Goal: Transaction & Acquisition: Register for event/course

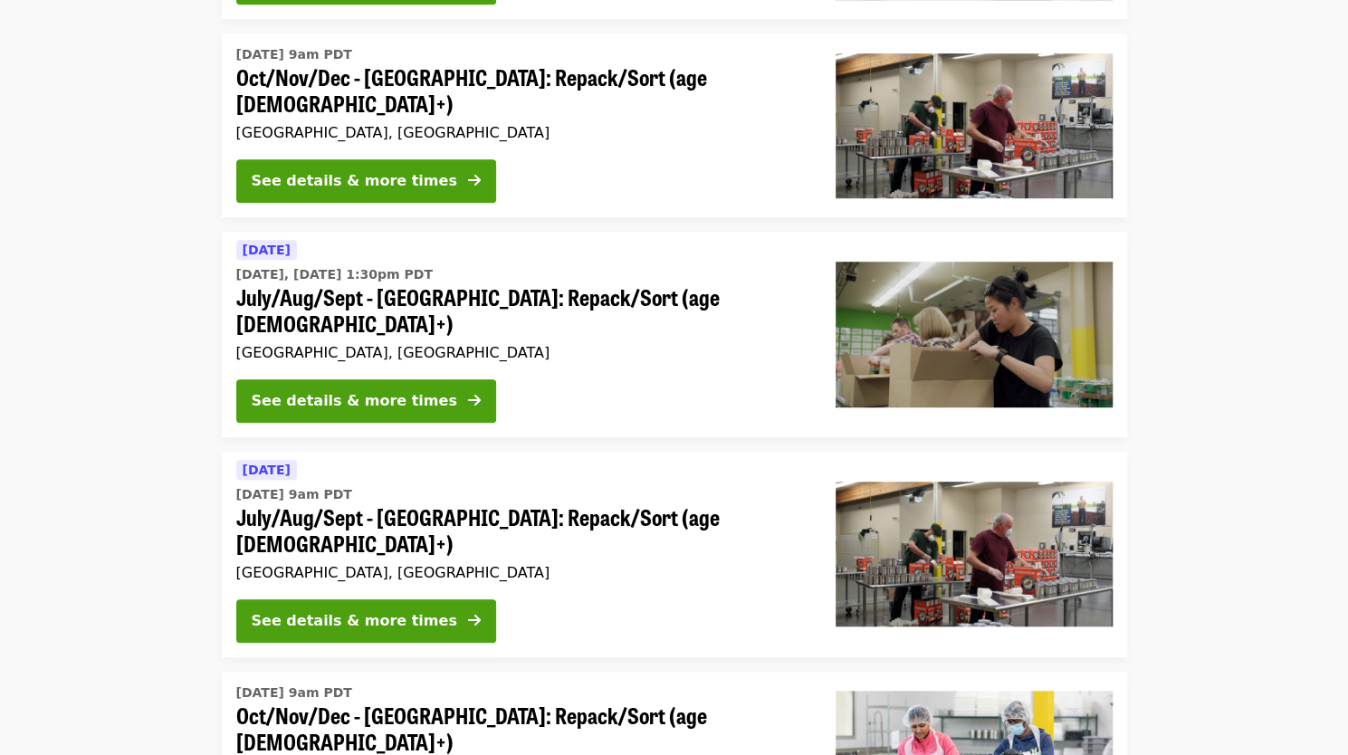
scroll to position [599, 0]
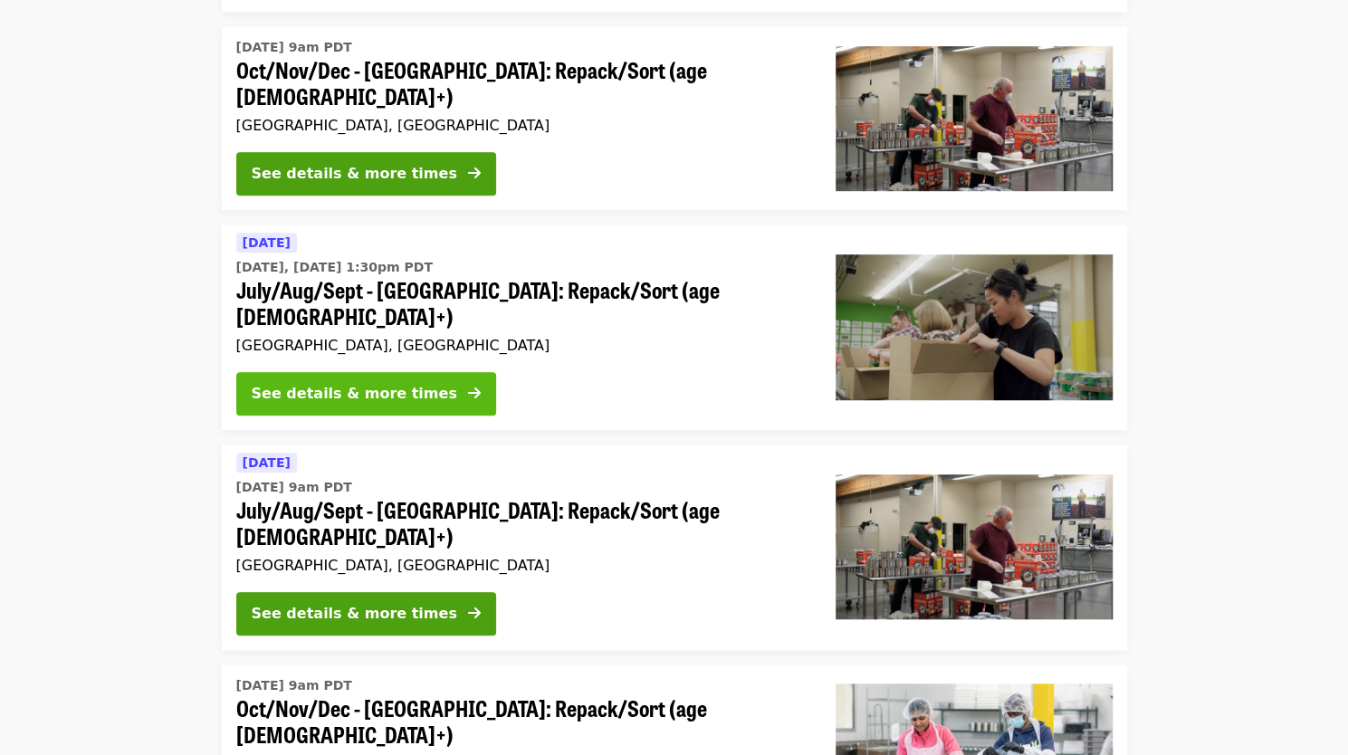
click at [369, 372] on button "See details & more times" at bounding box center [366, 393] width 260 height 43
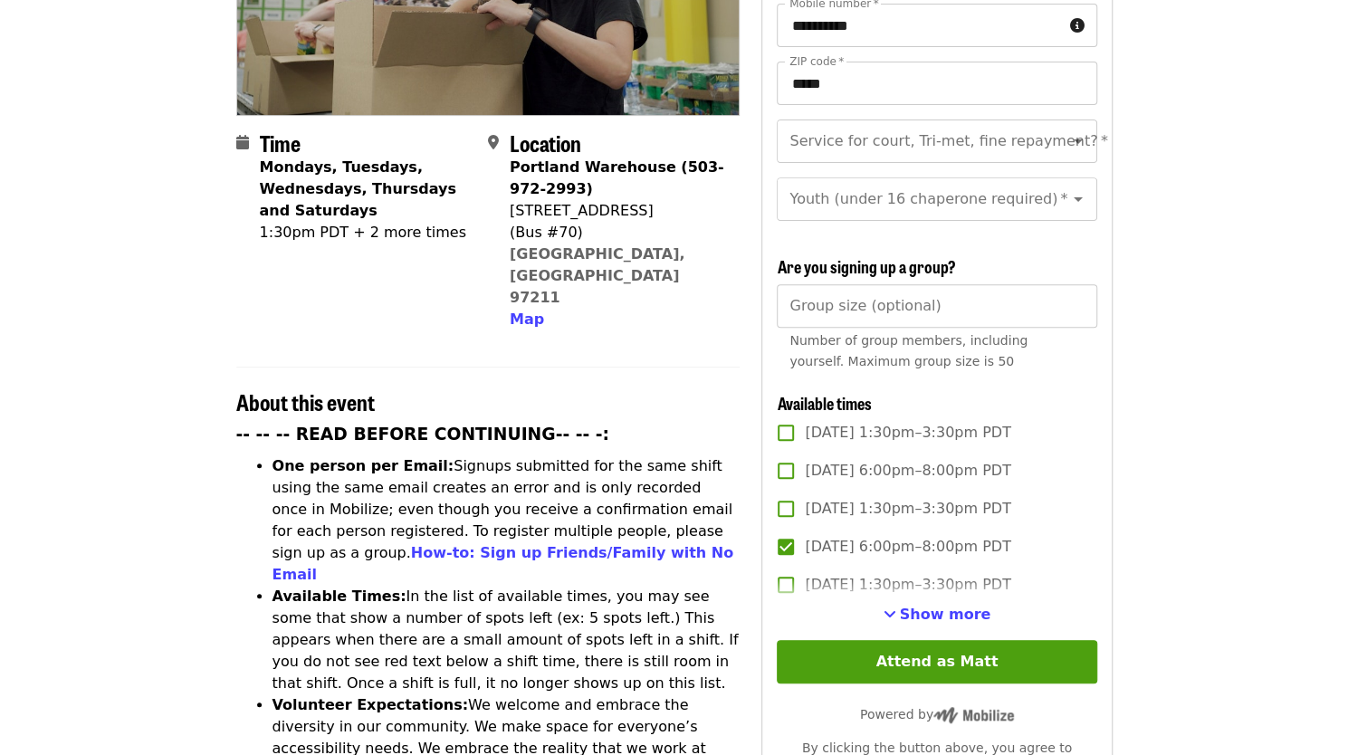
scroll to position [268, 0]
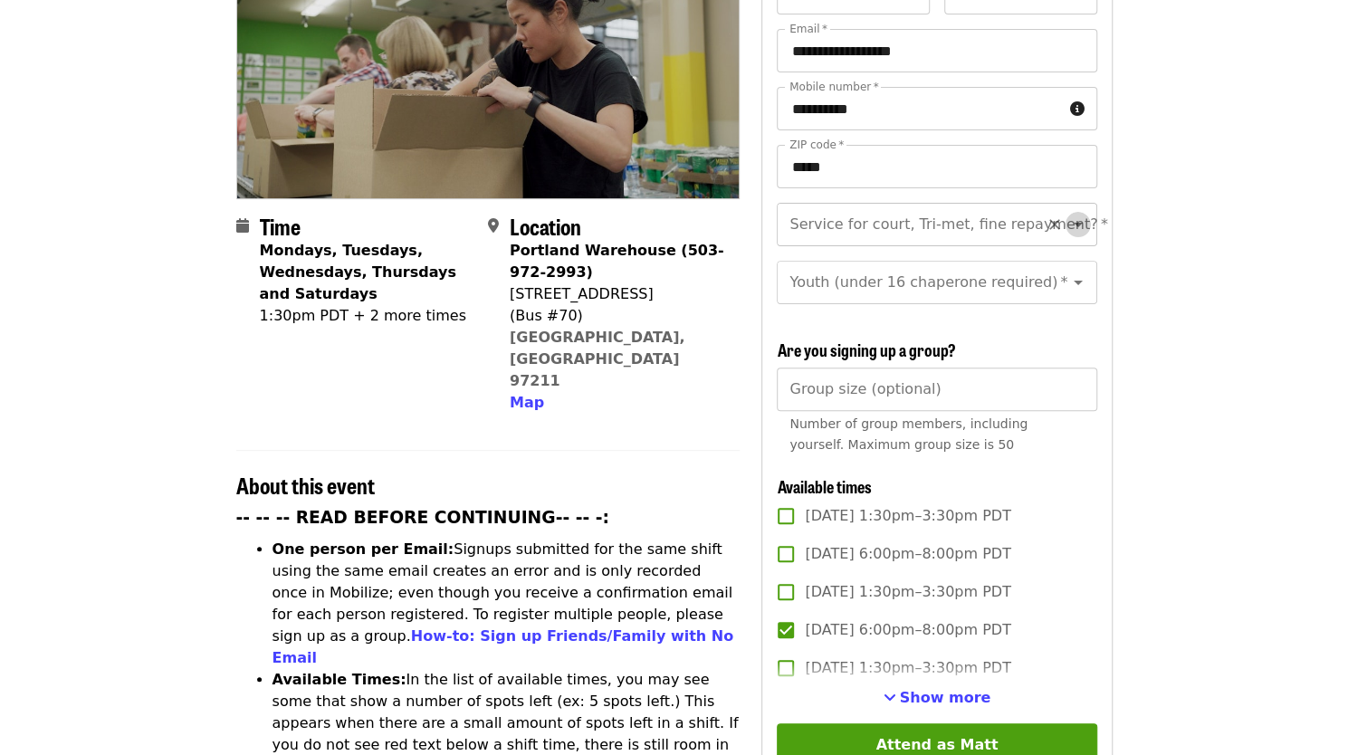
click at [1067, 214] on icon "Open" at bounding box center [1078, 225] width 22 height 22
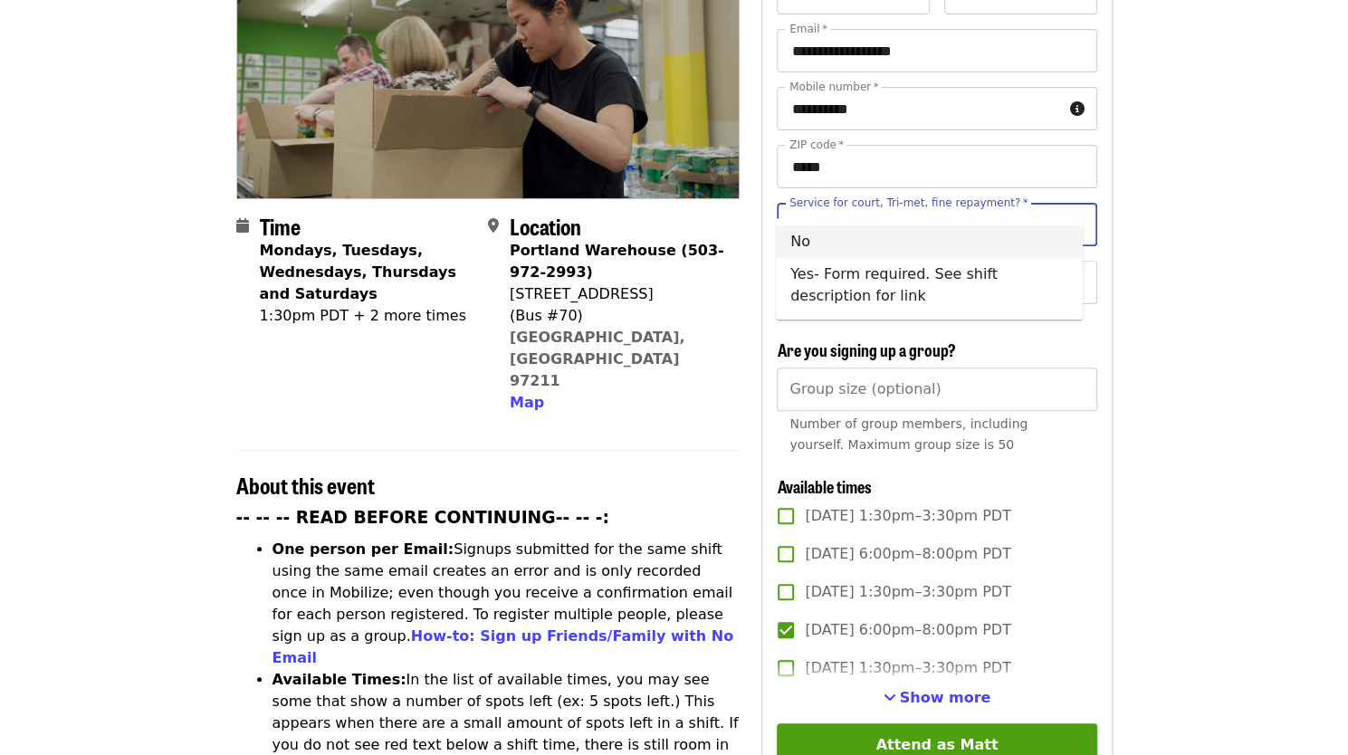
click at [875, 236] on li "No" at bounding box center [929, 241] width 307 height 33
type input "**"
click at [889, 269] on div "Youth (under 16 chaperone required)   * Youth (under 16 chaperone required) *" at bounding box center [935, 282] width 319 height 43
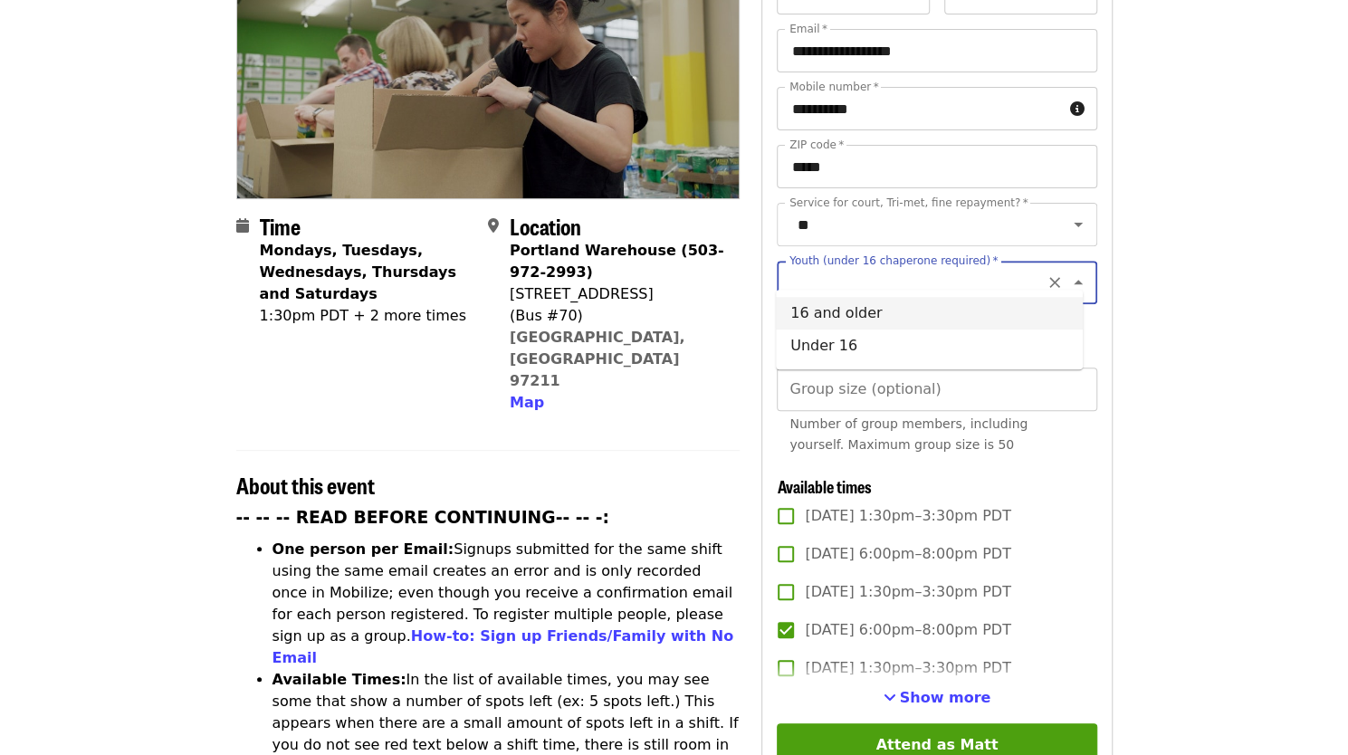
click at [842, 309] on li "16 and older" at bounding box center [929, 313] width 307 height 33
type input "**********"
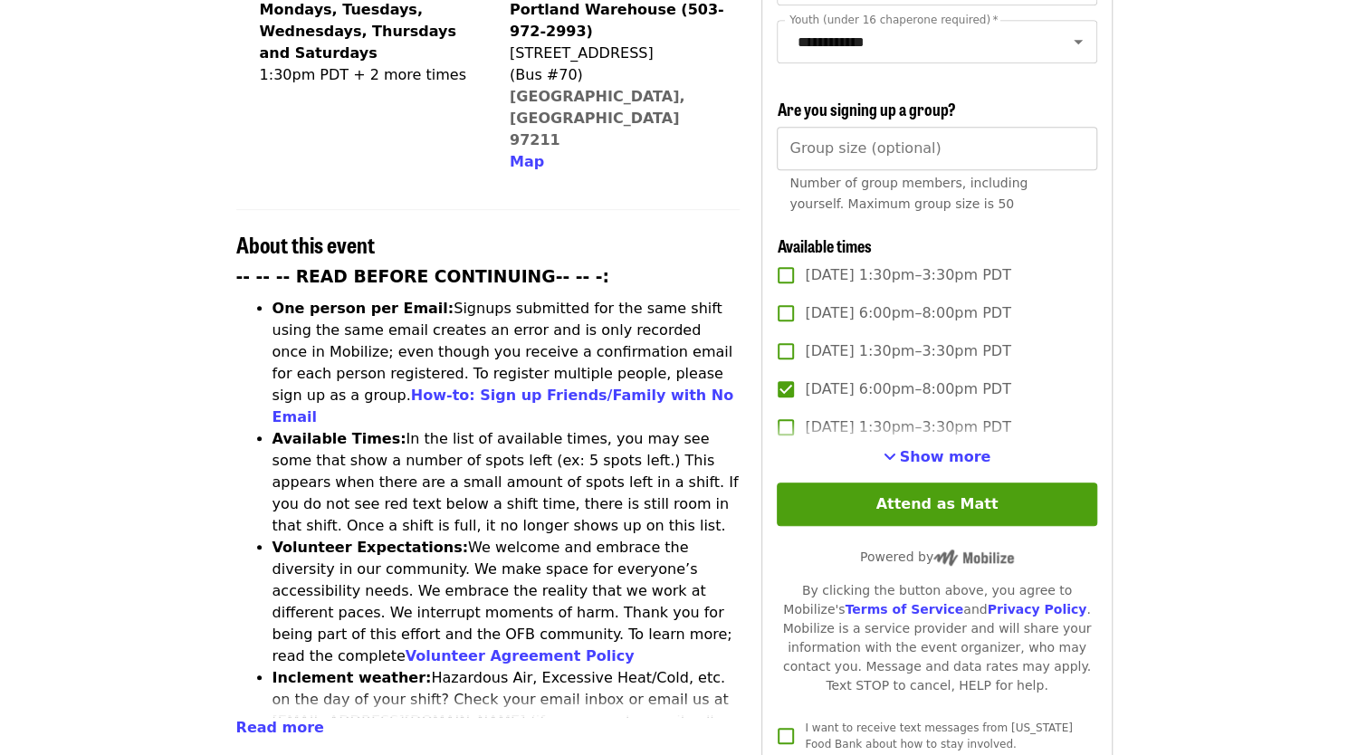
scroll to position [525, 0]
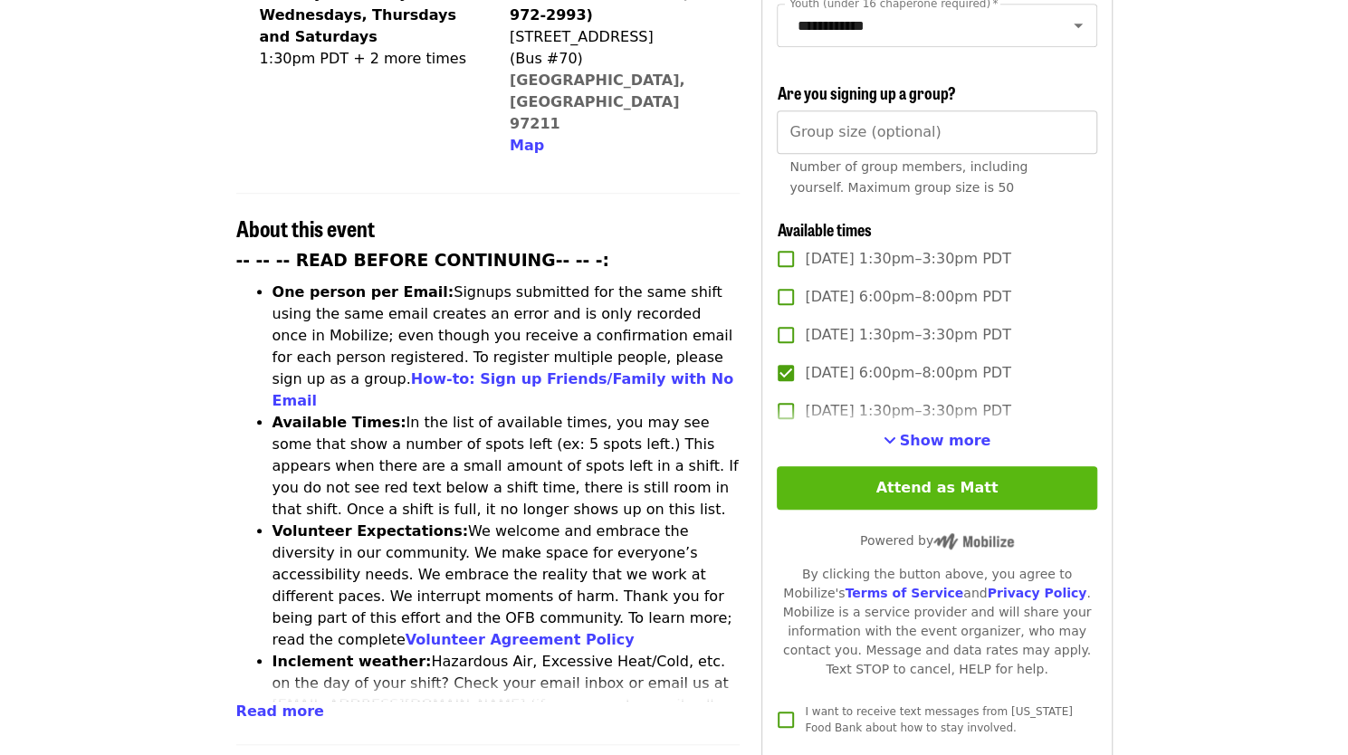
click at [930, 478] on button "Attend as Matt" at bounding box center [935, 487] width 319 height 43
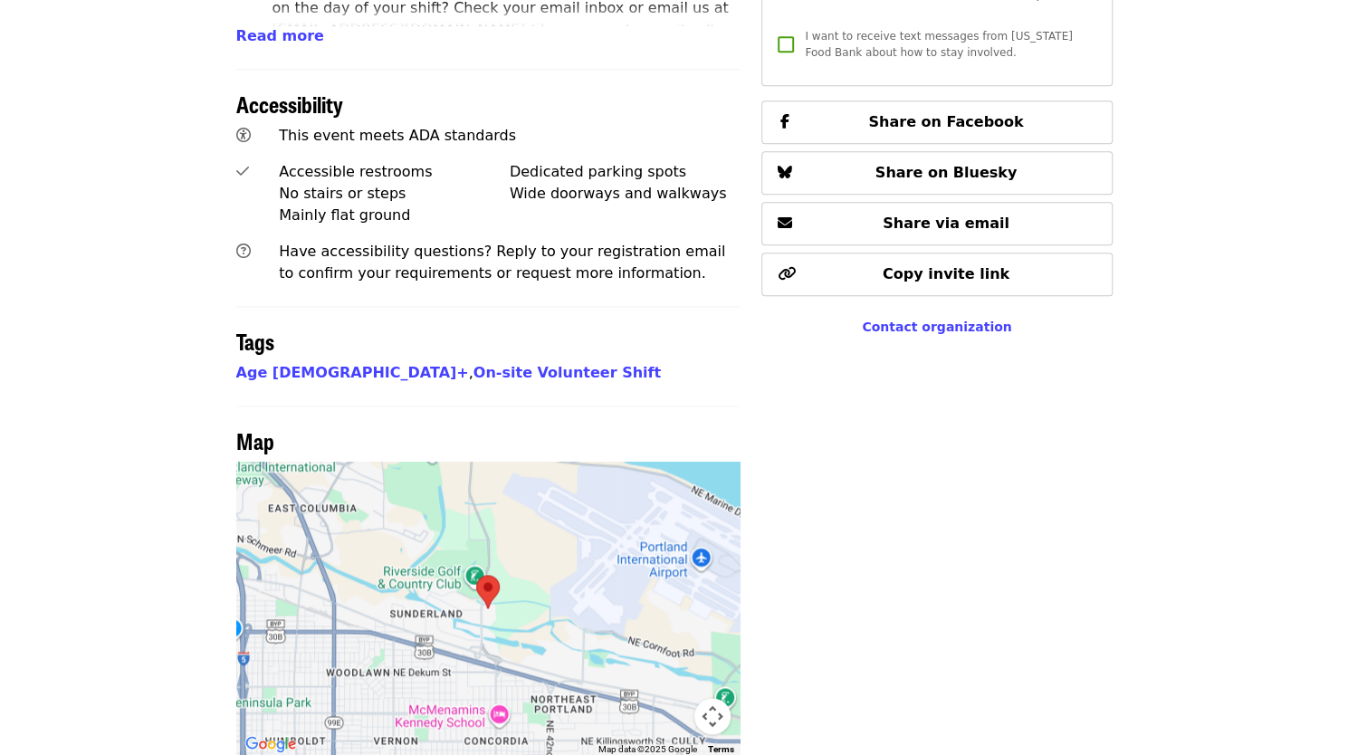
scroll to position [0, 0]
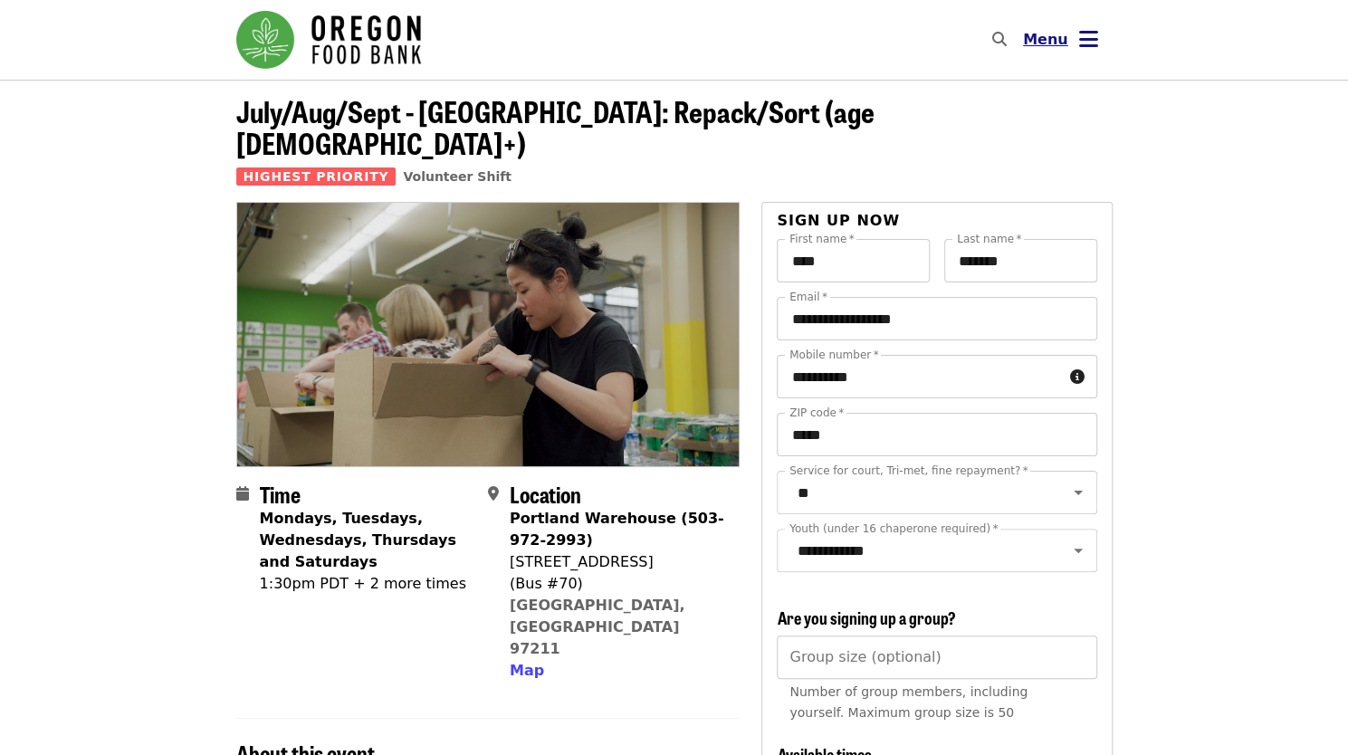
click at [1084, 37] on icon "bars icon" at bounding box center [1088, 39] width 19 height 26
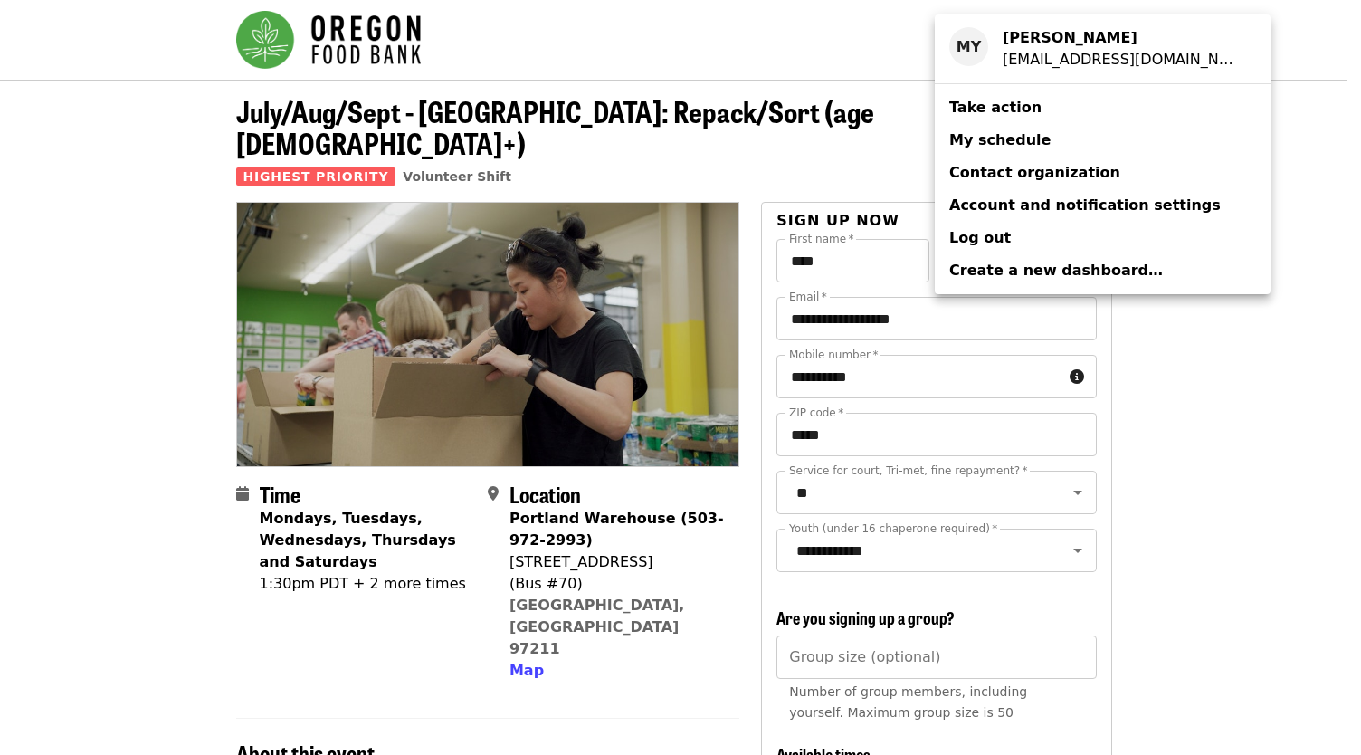
click at [986, 139] on span "My schedule" at bounding box center [999, 139] width 101 height 17
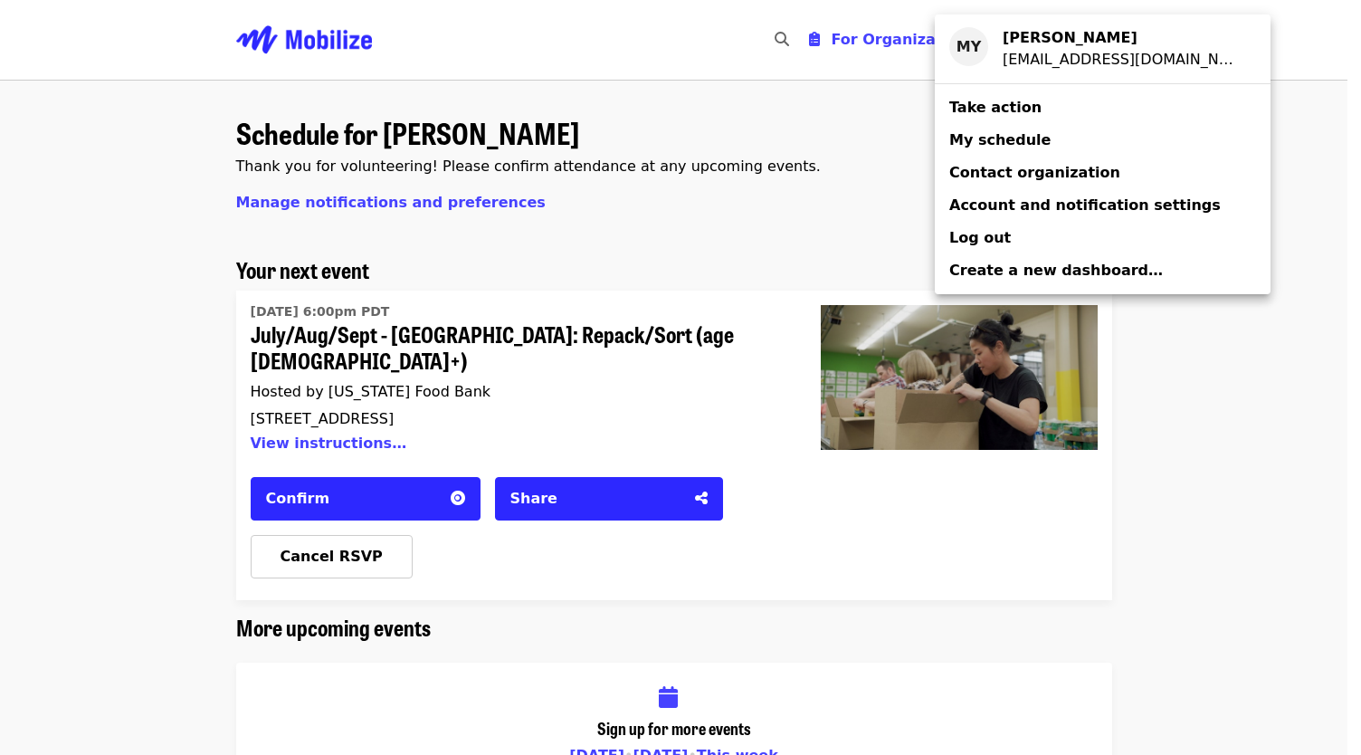
click at [1247, 58] on div "Account menu" at bounding box center [680, 377] width 1361 height 755
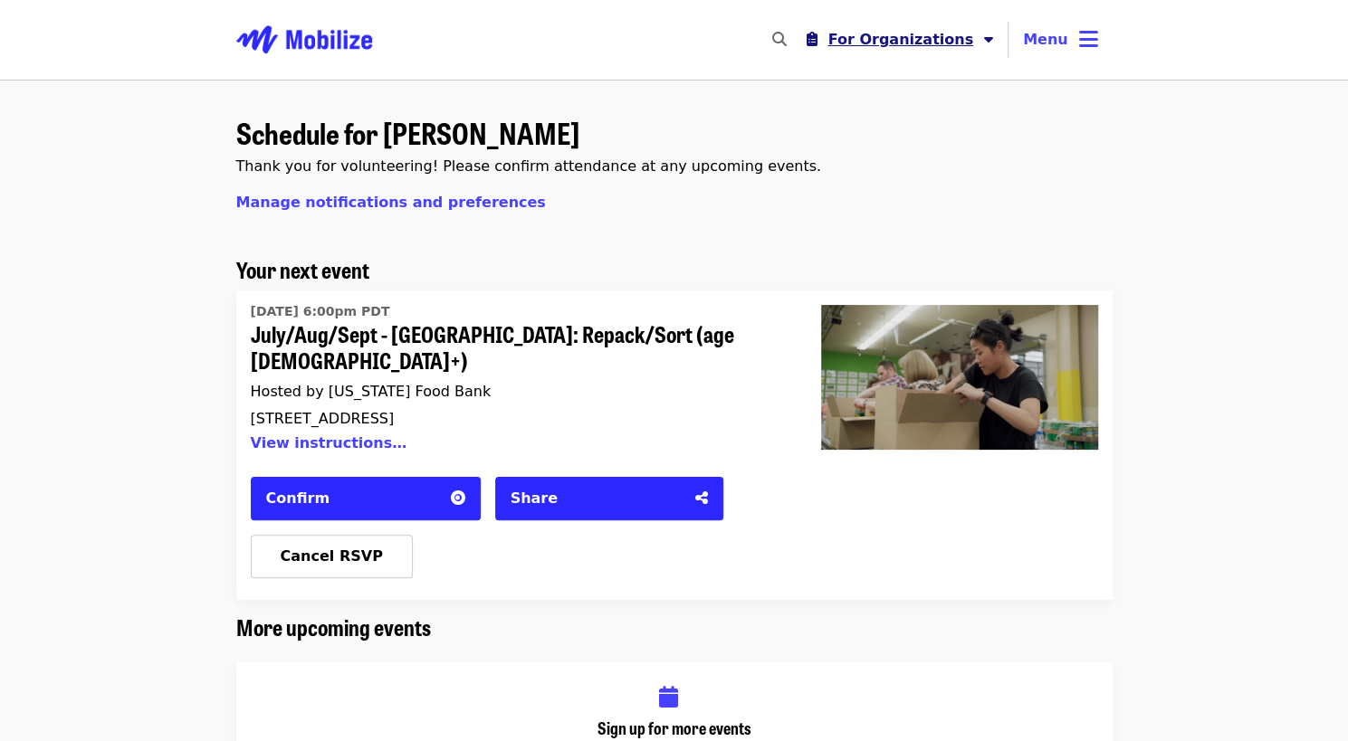
click at [990, 43] on icon "caret-down icon" at bounding box center [988, 39] width 9 height 17
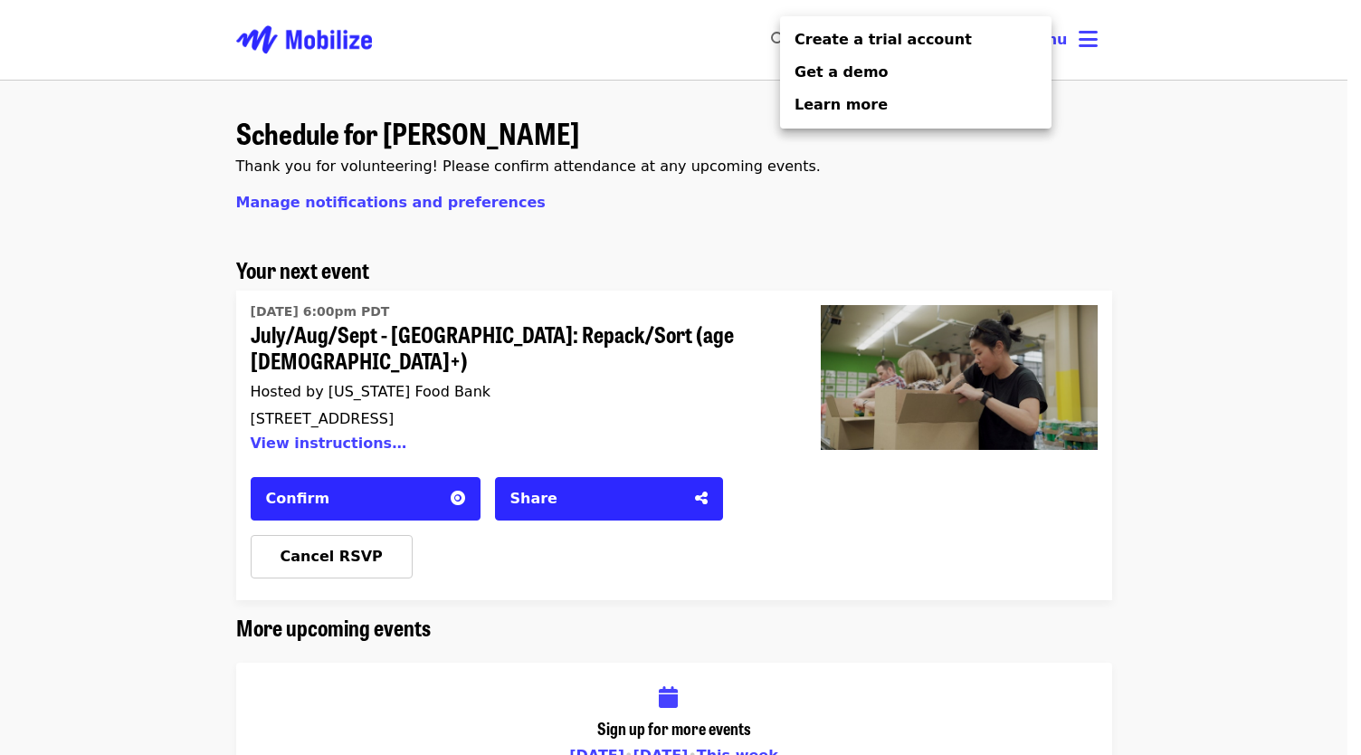
click at [1127, 113] on div "Organizer Menu" at bounding box center [680, 377] width 1361 height 755
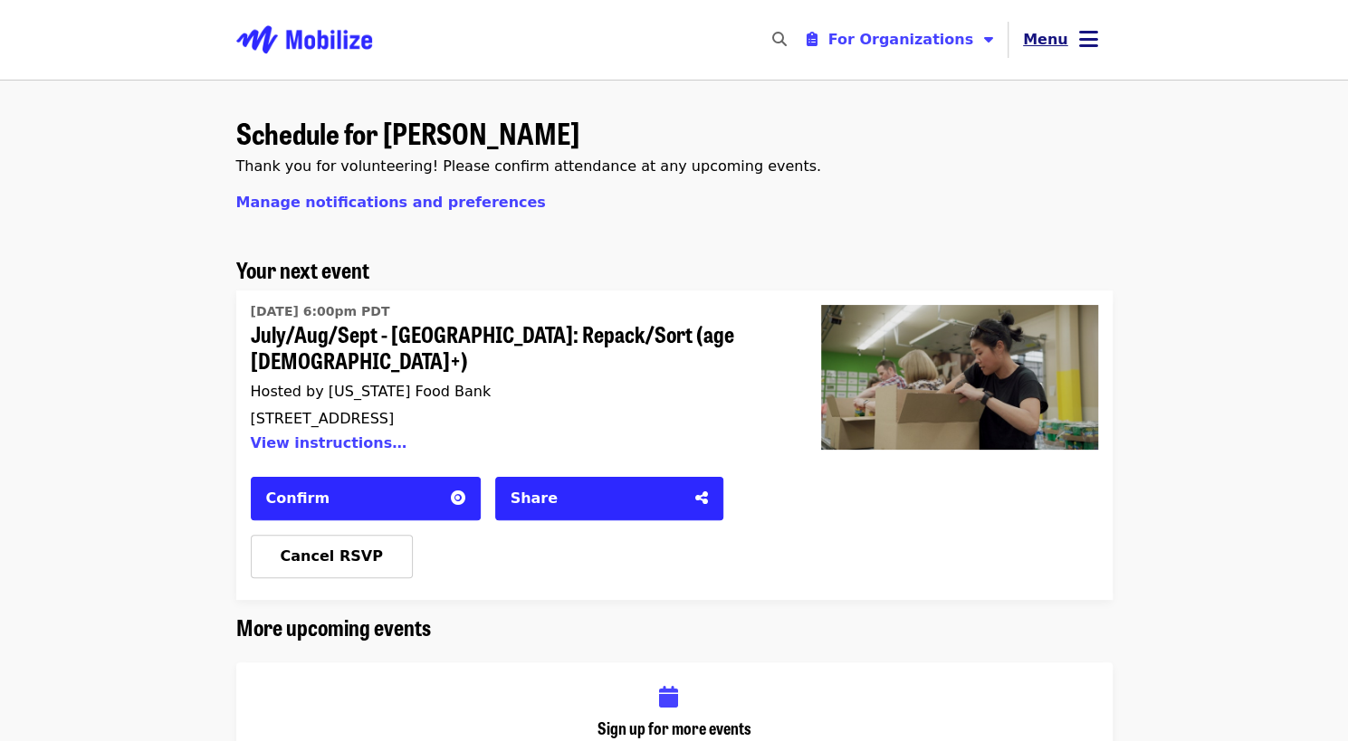
click at [1075, 41] on button "Menu" at bounding box center [1060, 39] width 104 height 43
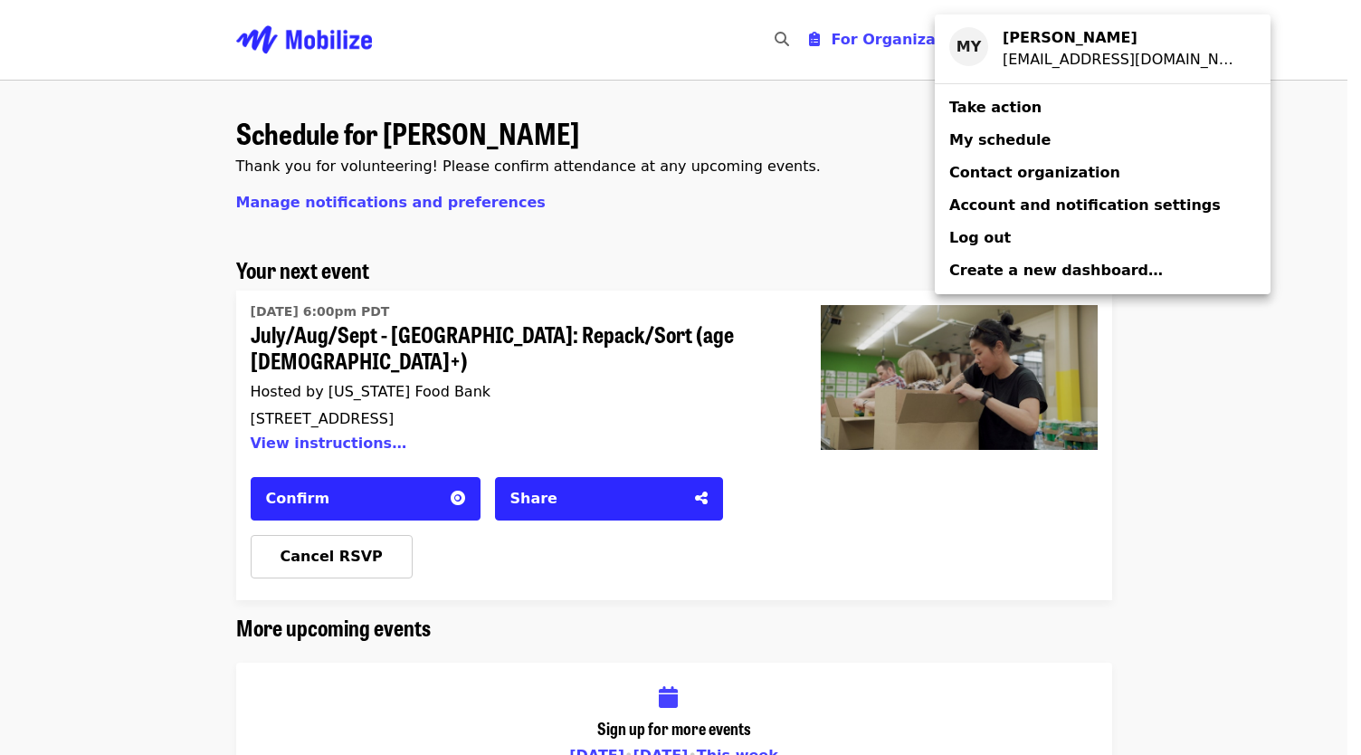
click at [997, 144] on span "My schedule" at bounding box center [999, 139] width 101 height 17
click at [1224, 178] on div "Account menu" at bounding box center [680, 377] width 1361 height 755
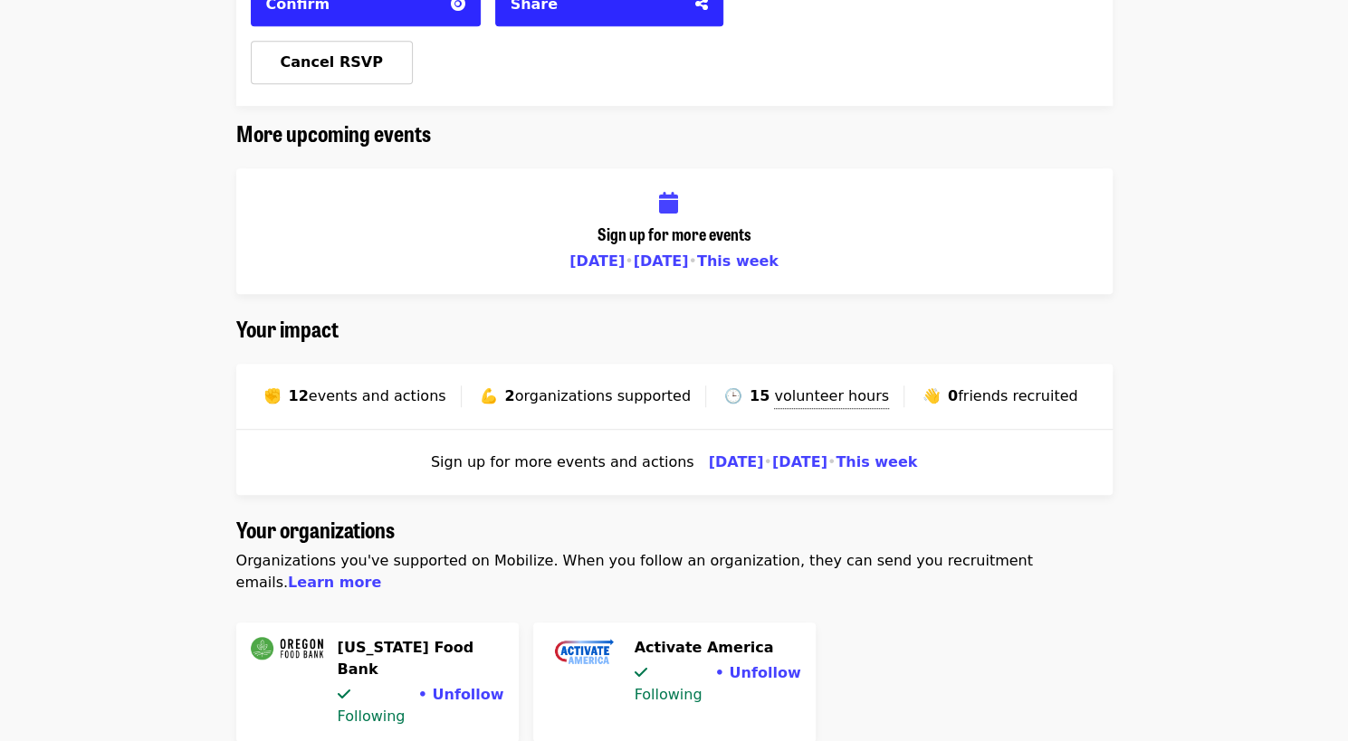
scroll to position [614, 0]
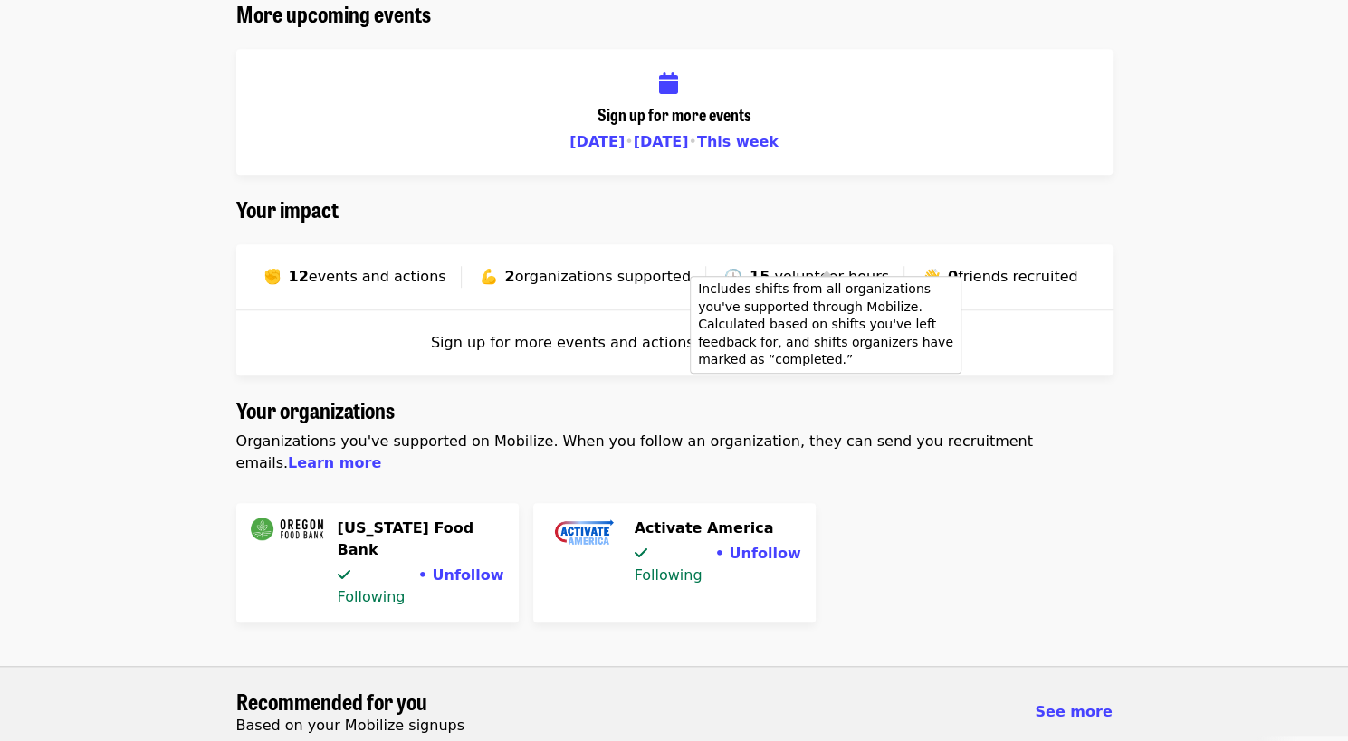
click at [798, 268] on span "volunteer hours" at bounding box center [831, 276] width 115 height 17
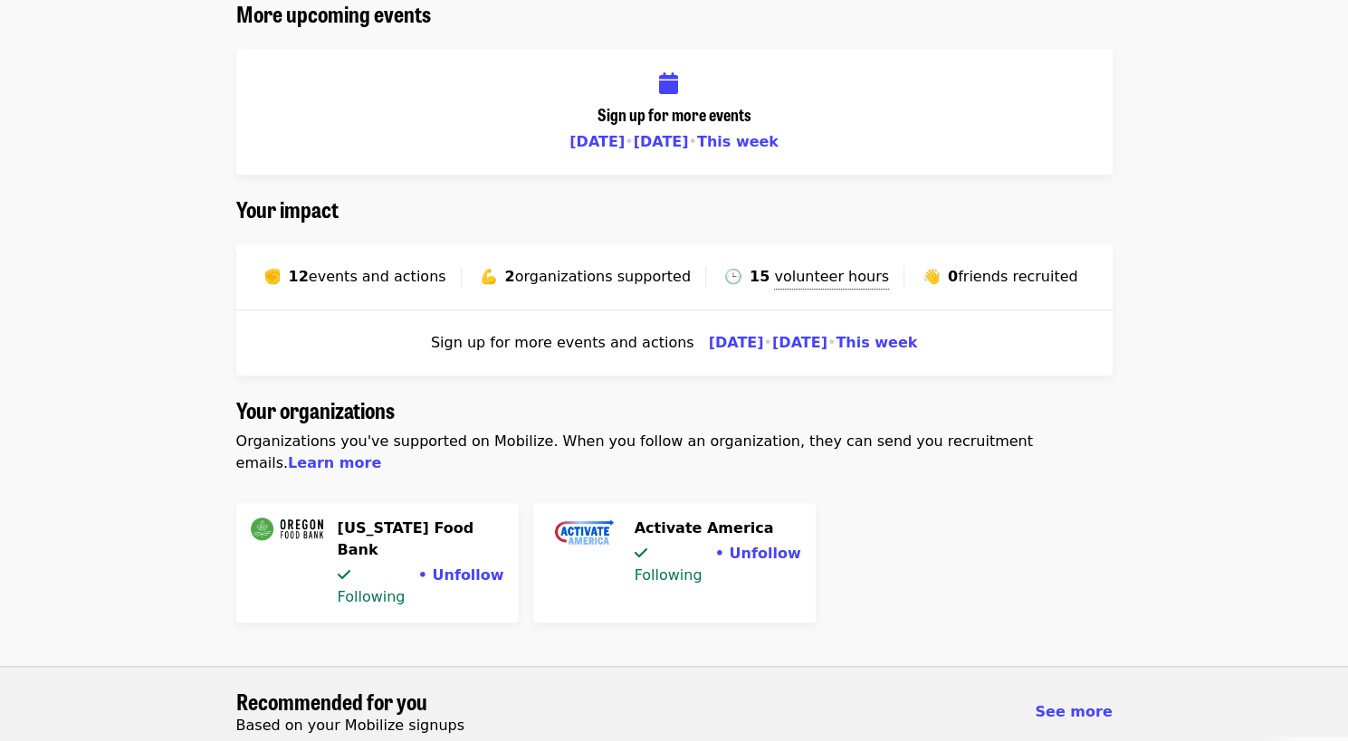
click at [404, 268] on span "events and actions" at bounding box center [378, 276] width 138 height 17
click at [772, 545] on span "Unfollow" at bounding box center [764, 553] width 71 height 17
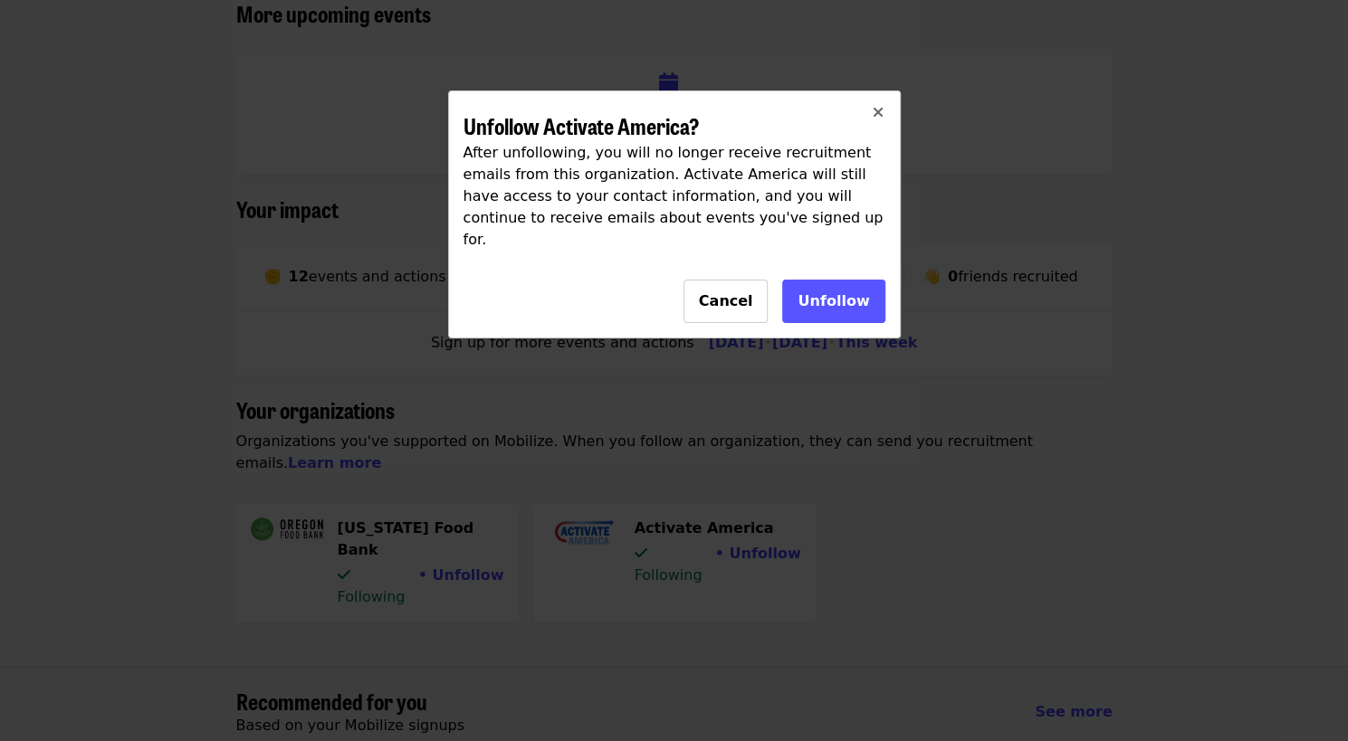
click at [836, 292] on span "Unfollow" at bounding box center [832, 300] width 71 height 17
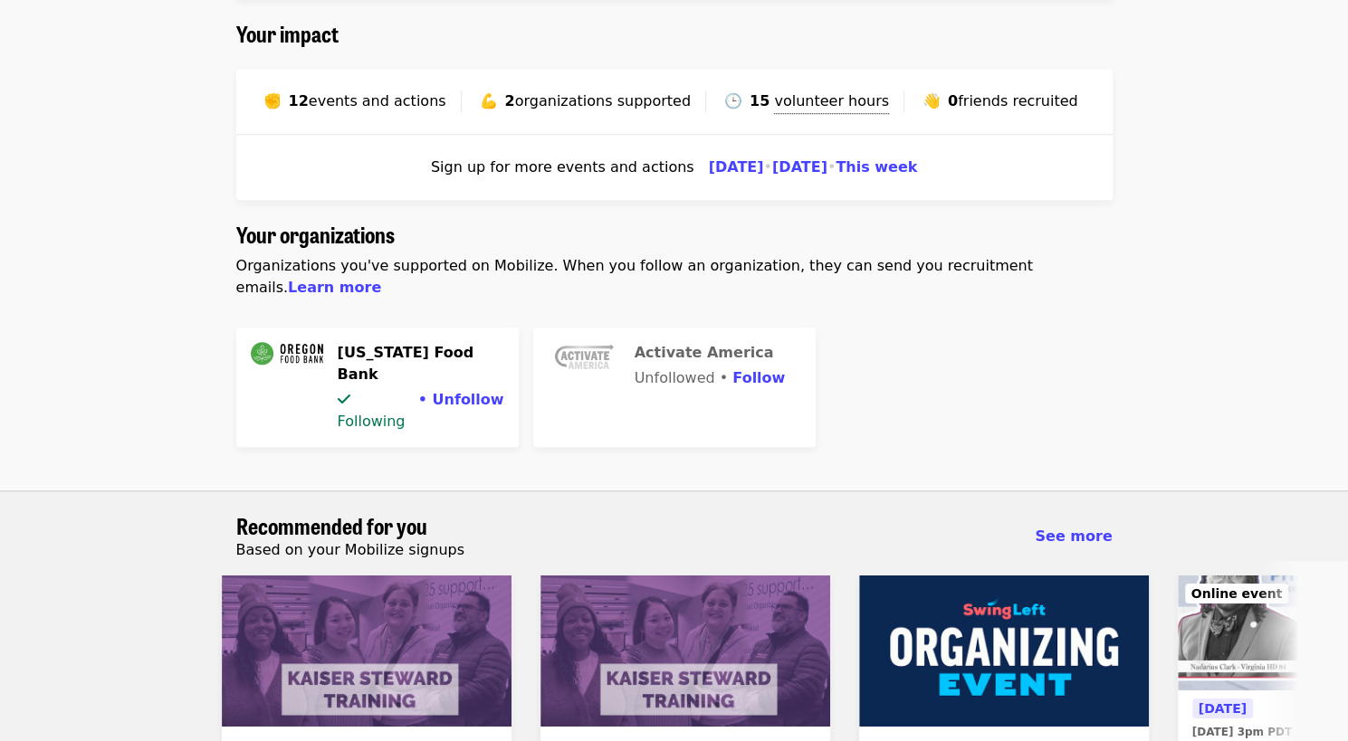
scroll to position [818, 0]
